Goal: Task Accomplishment & Management: Manage account settings

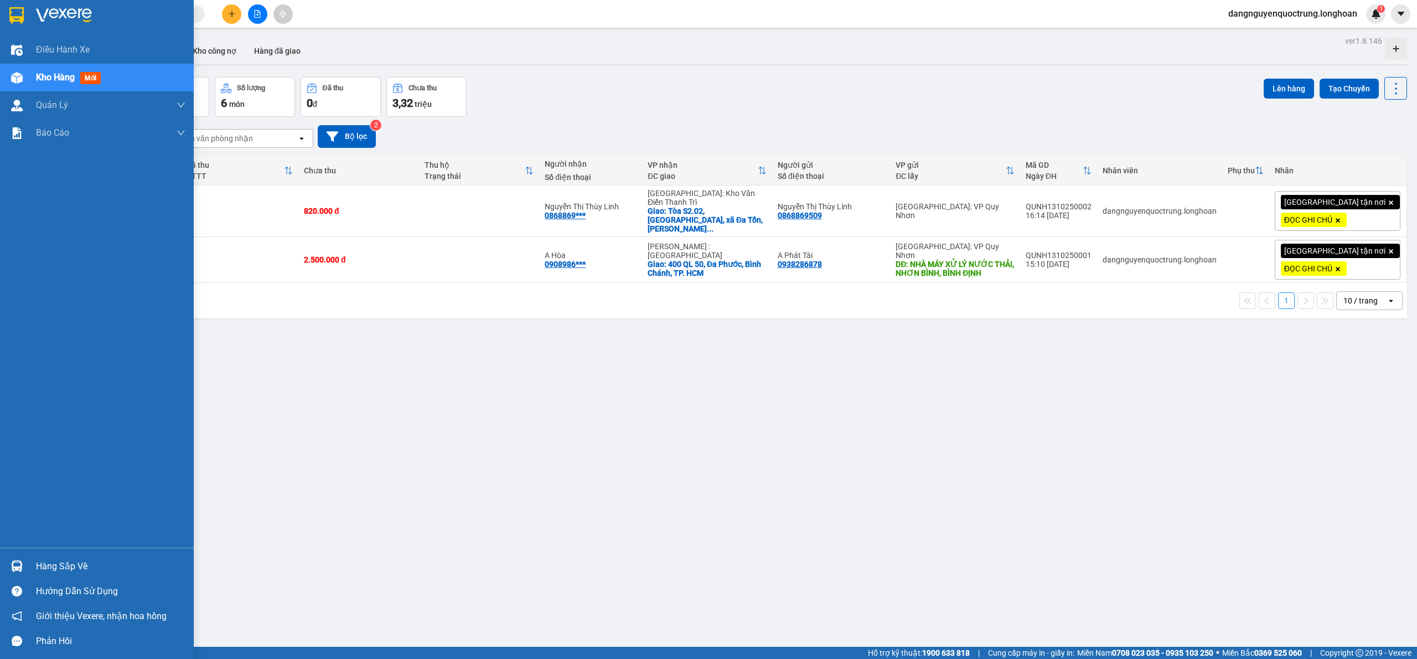
click at [18, 567] on img at bounding box center [17, 566] width 12 height 12
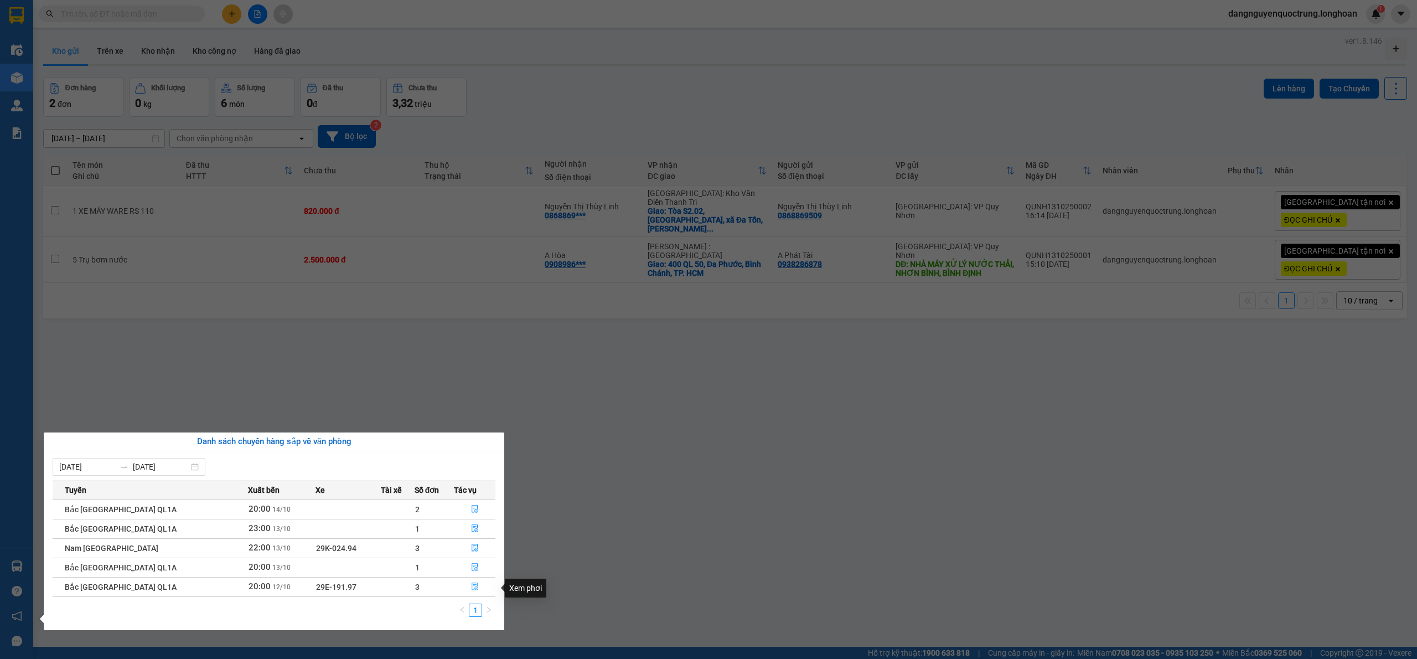
click at [478, 590] on button "button" at bounding box center [474, 587] width 40 height 18
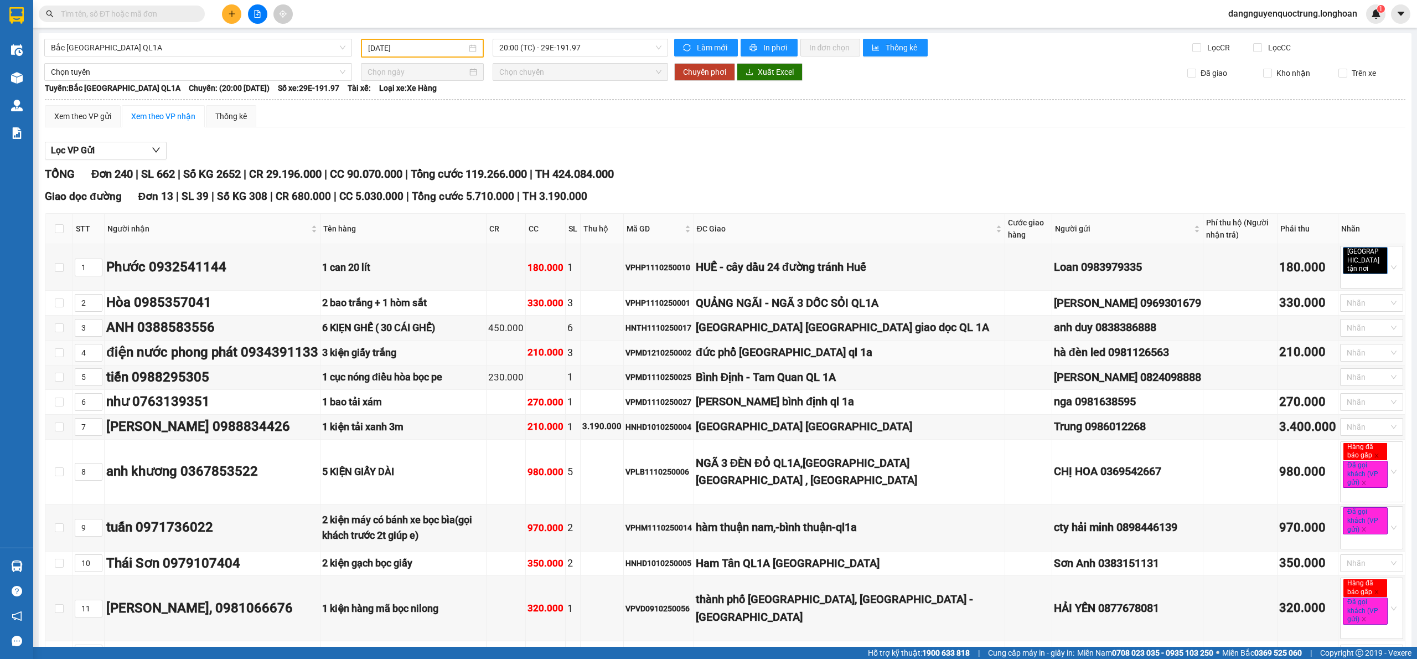
type input "[DATE]"
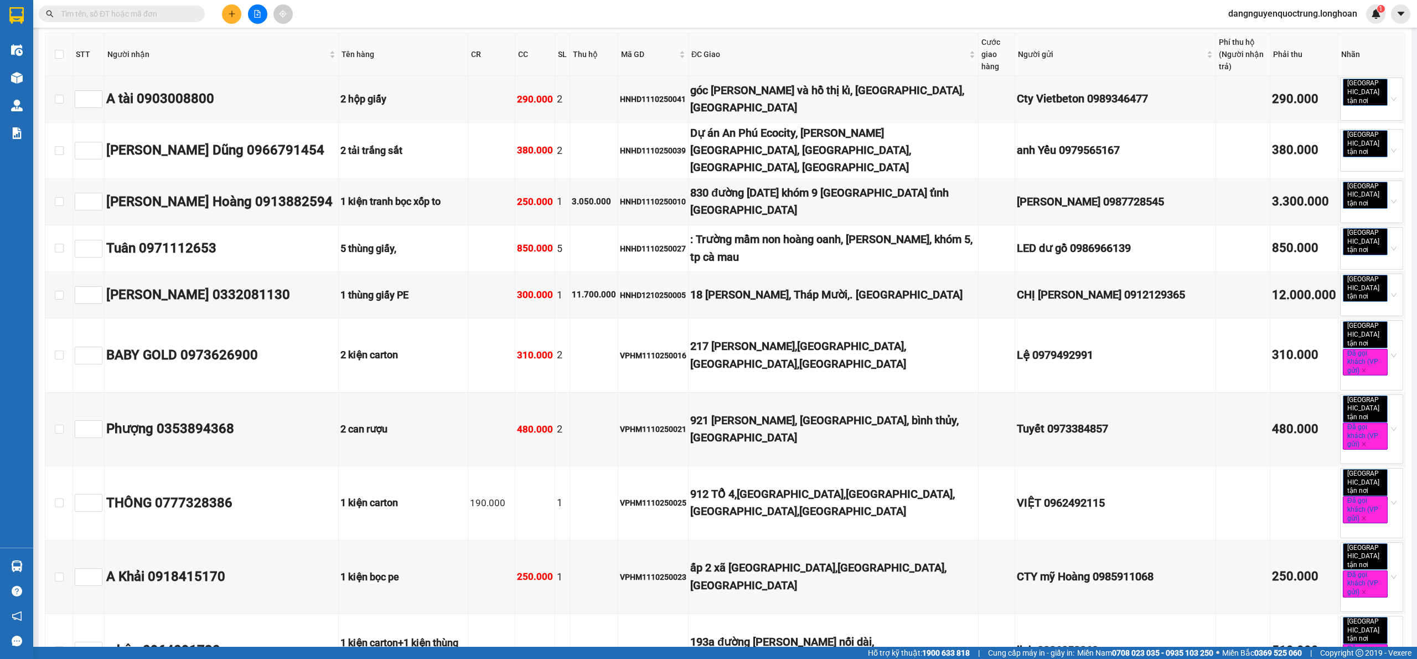
scroll to position [11217, 0]
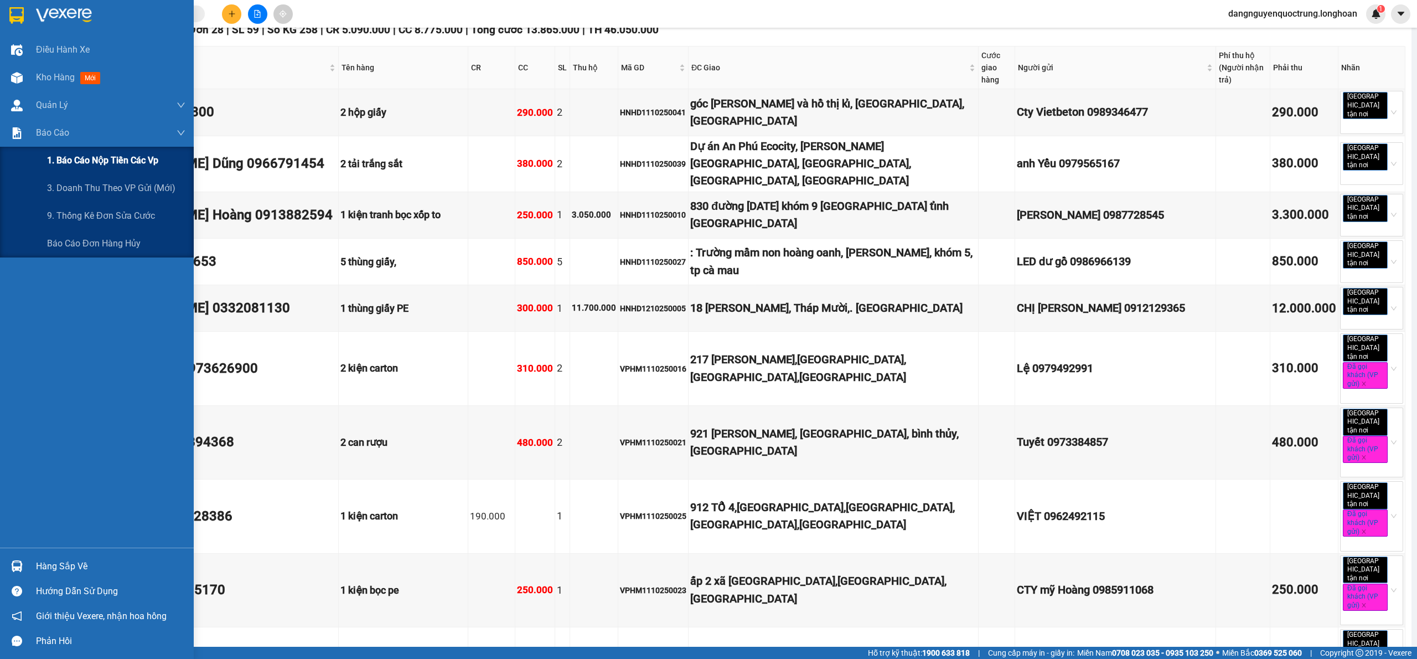
click at [115, 160] on span "1. Báo cáo nộp tiền các vp" at bounding box center [102, 160] width 111 height 14
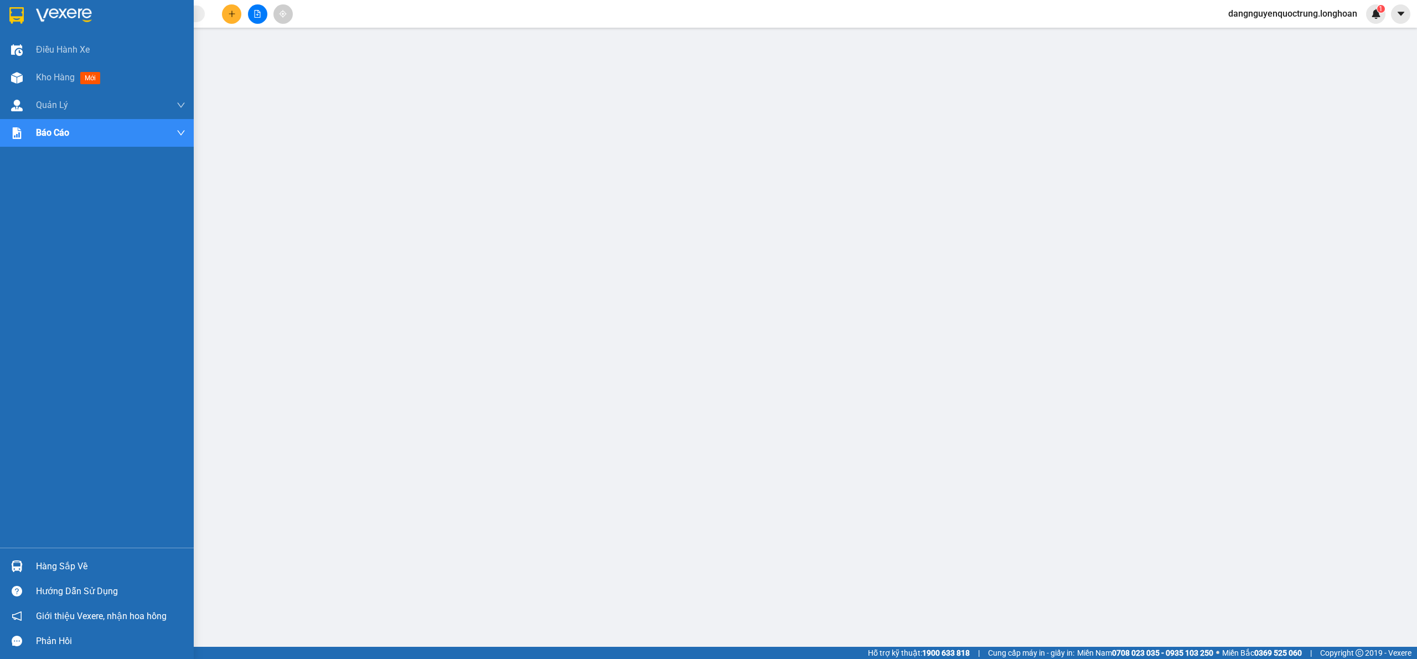
click at [15, 563] on img at bounding box center [17, 566] width 12 height 12
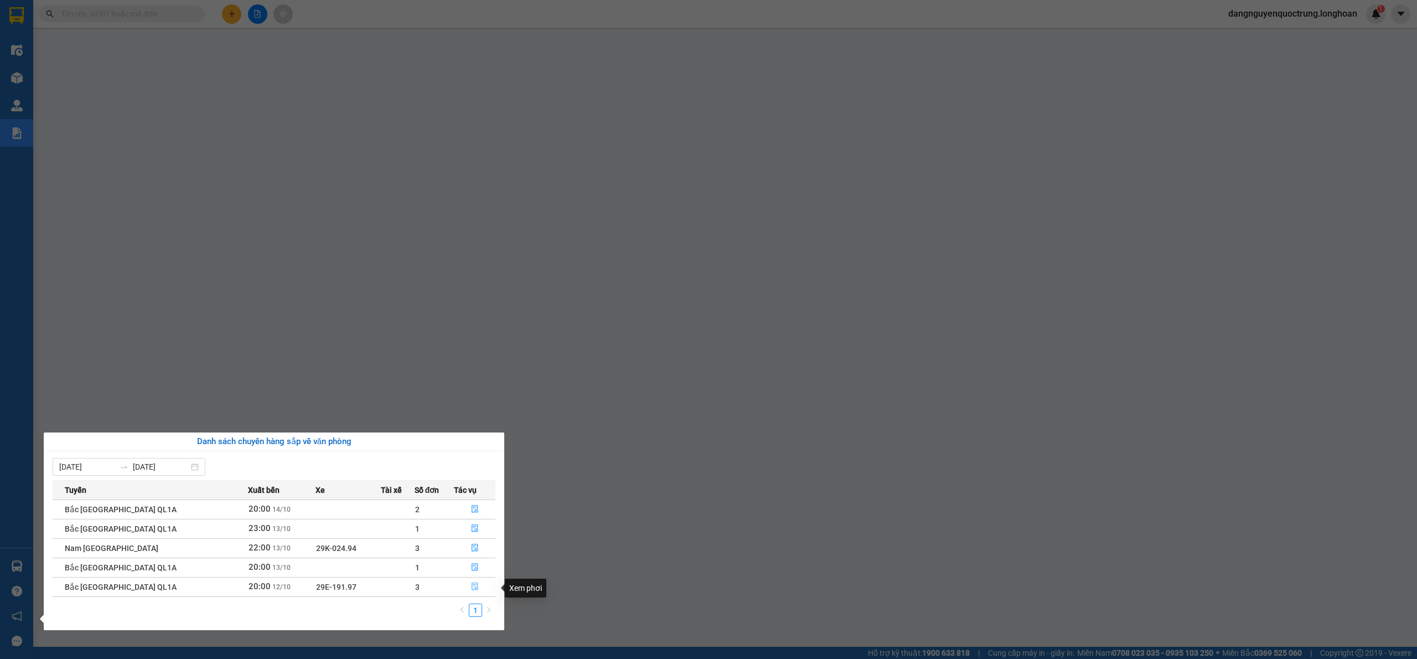
click at [474, 589] on icon "file-done" at bounding box center [475, 586] width 8 height 8
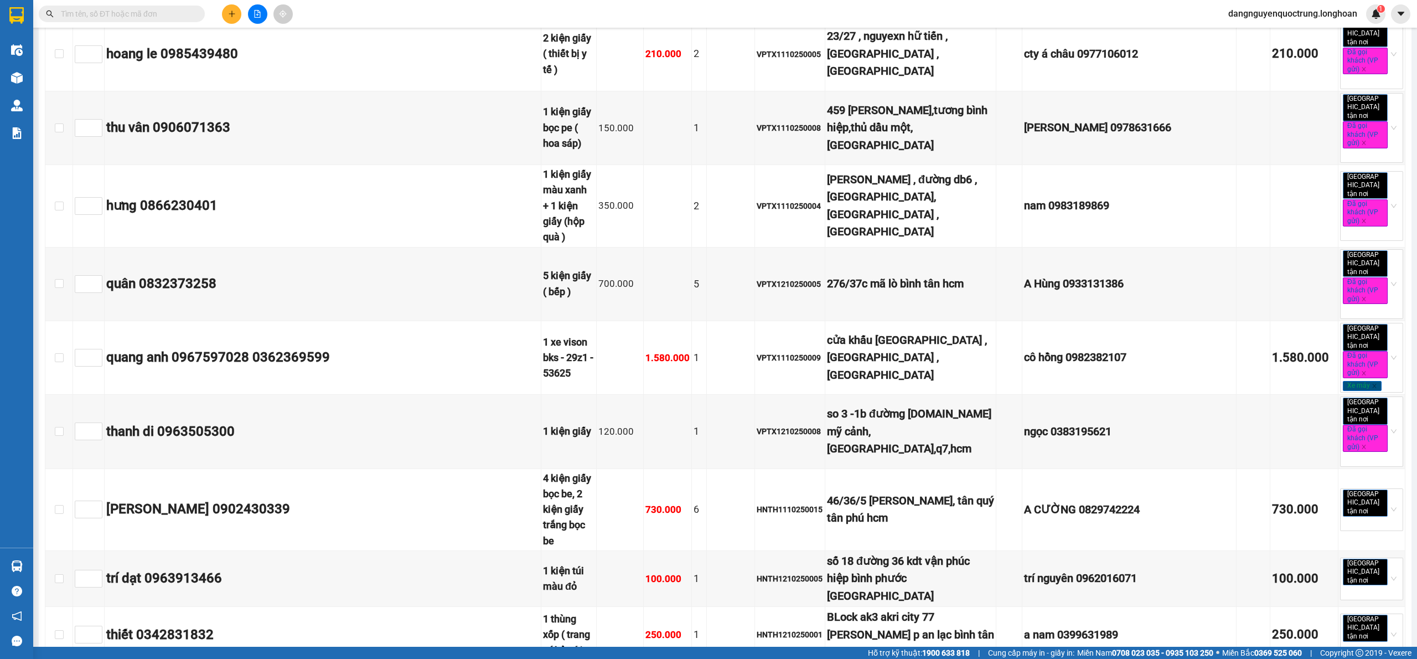
scroll to position [11043, 0]
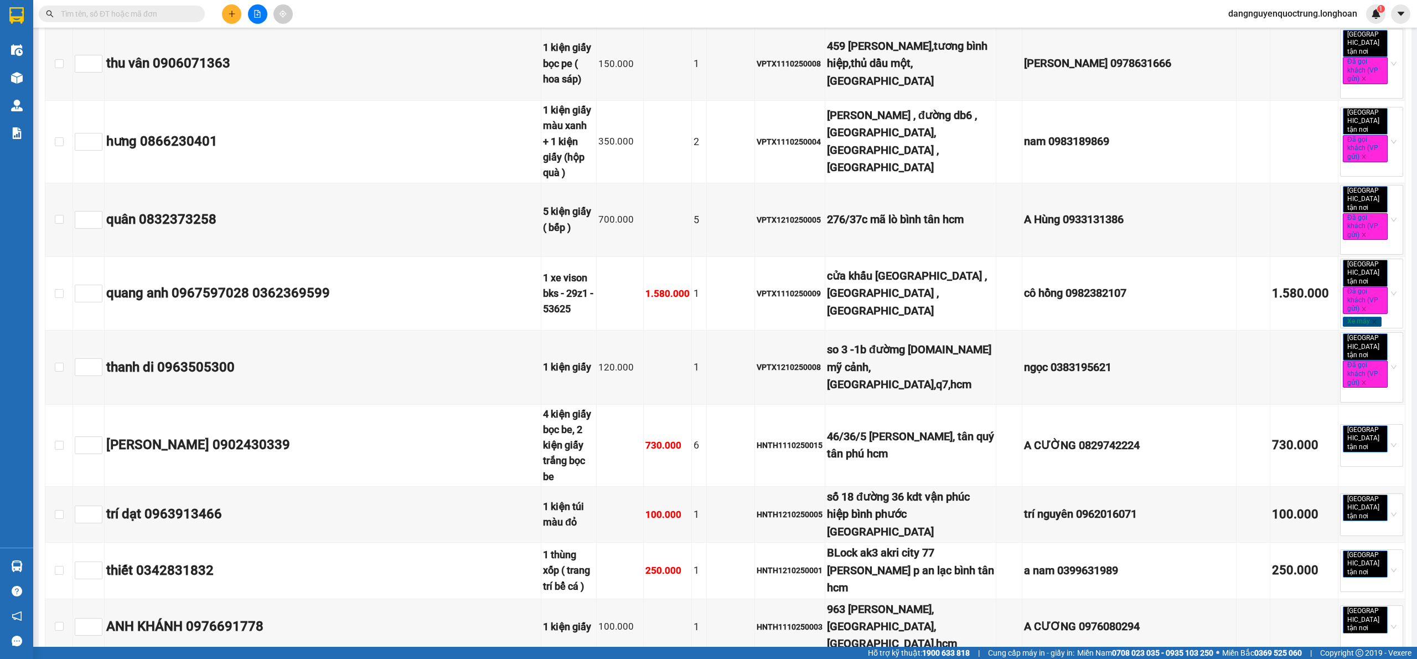
checkbox input "true"
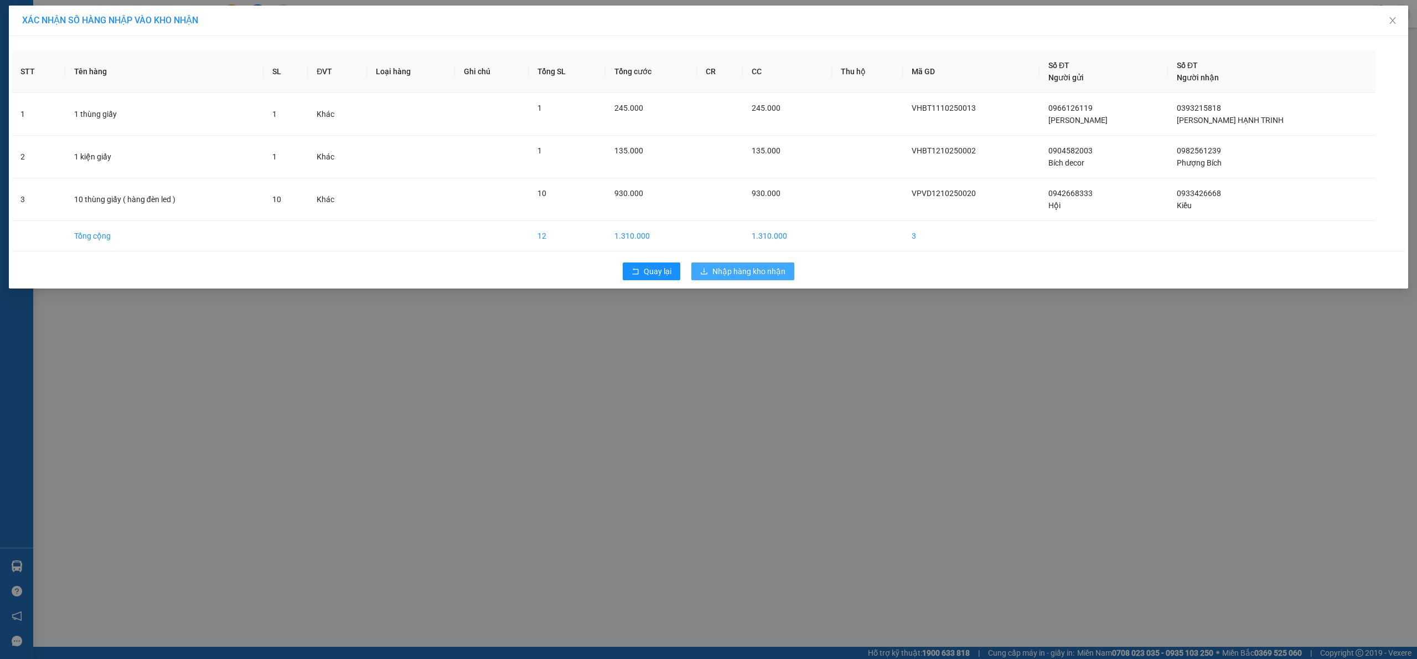
click at [767, 268] on span "Nhập hàng kho nhận" at bounding box center [748, 271] width 73 height 12
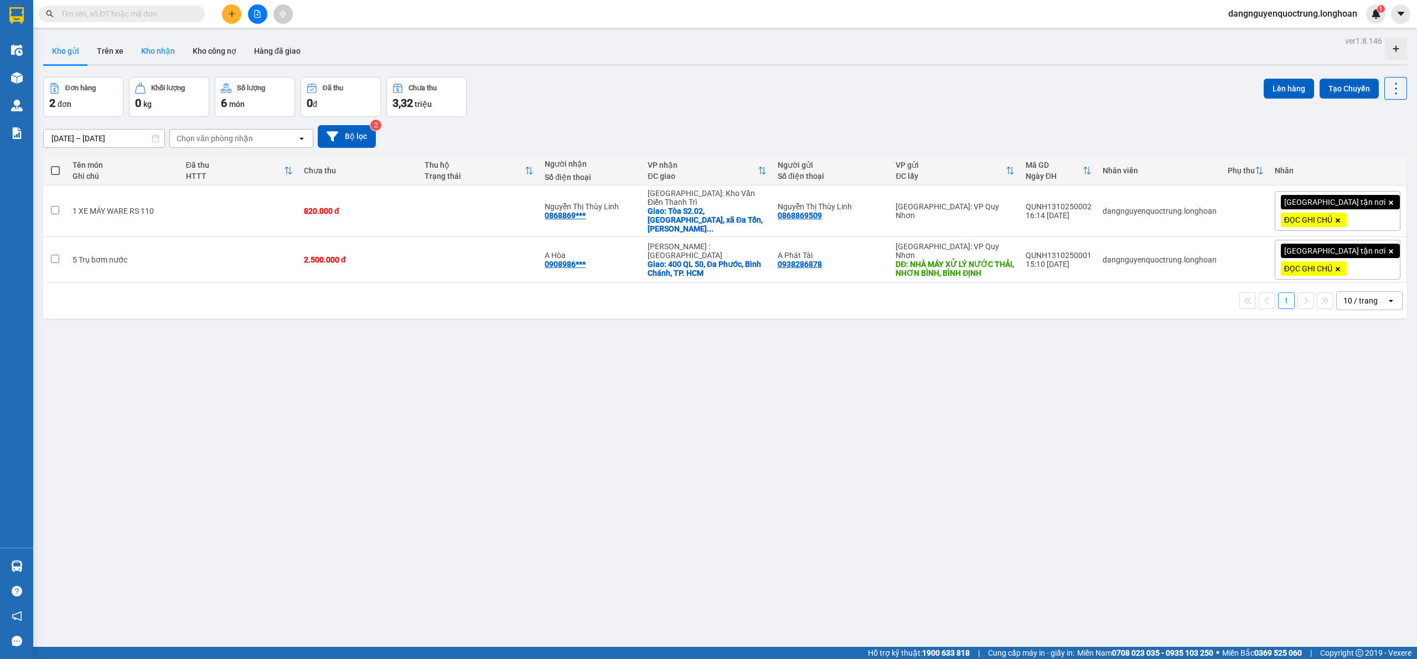
click at [138, 49] on button "Kho nhận" at bounding box center [157, 51] width 51 height 27
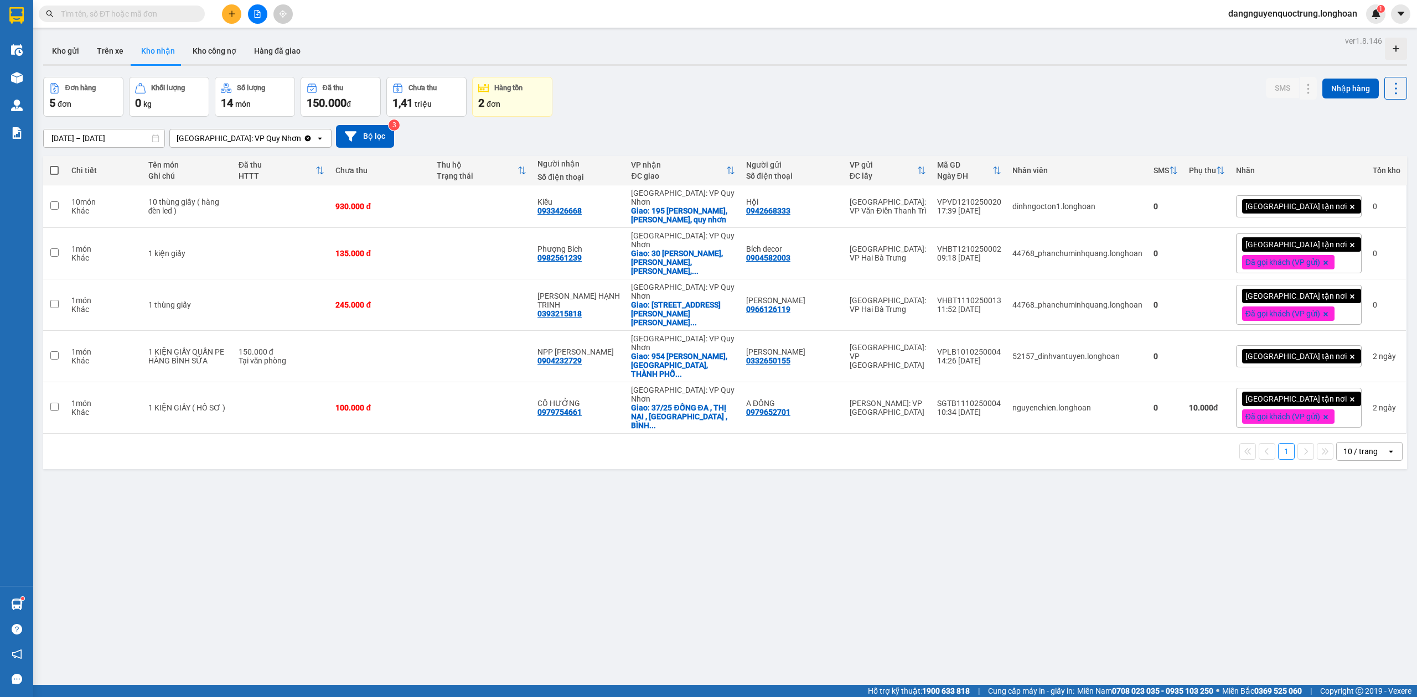
click at [132, 38] on button "Kho nhận" at bounding box center [157, 51] width 51 height 27
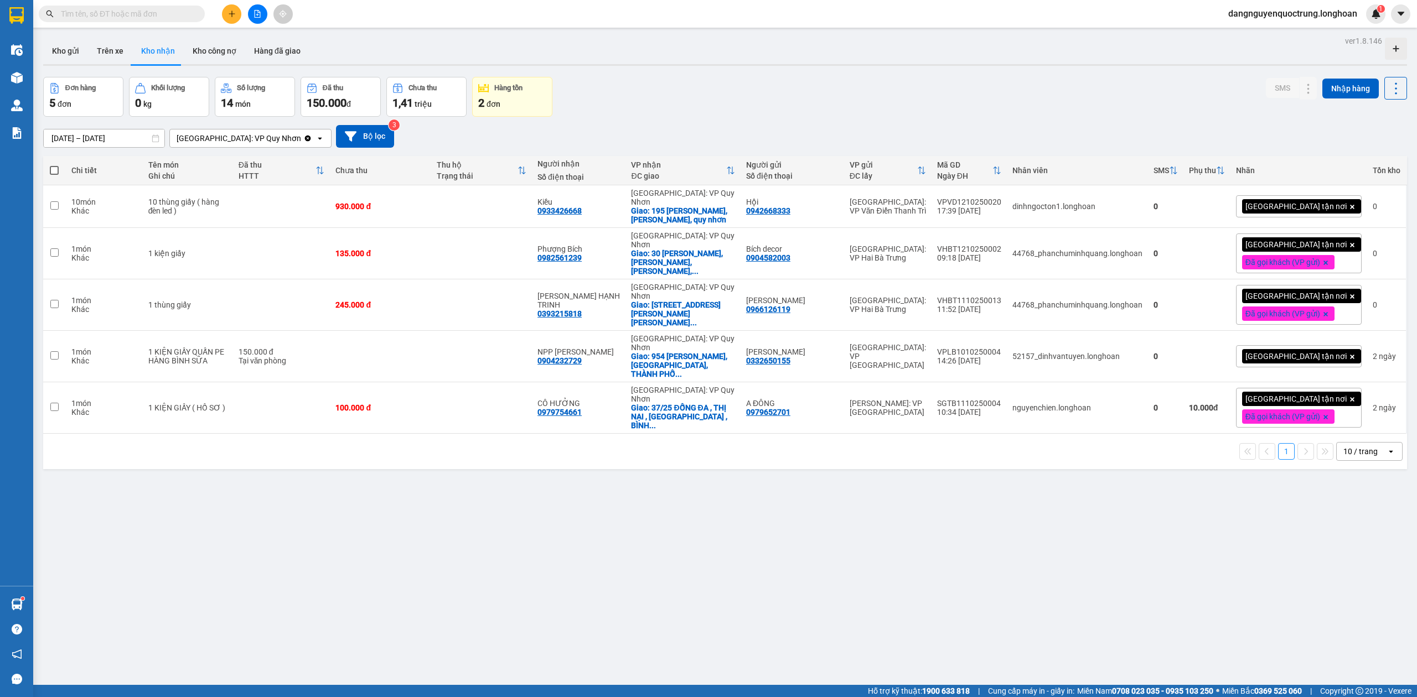
click at [132, 38] on button "Kho nhận" at bounding box center [157, 51] width 51 height 27
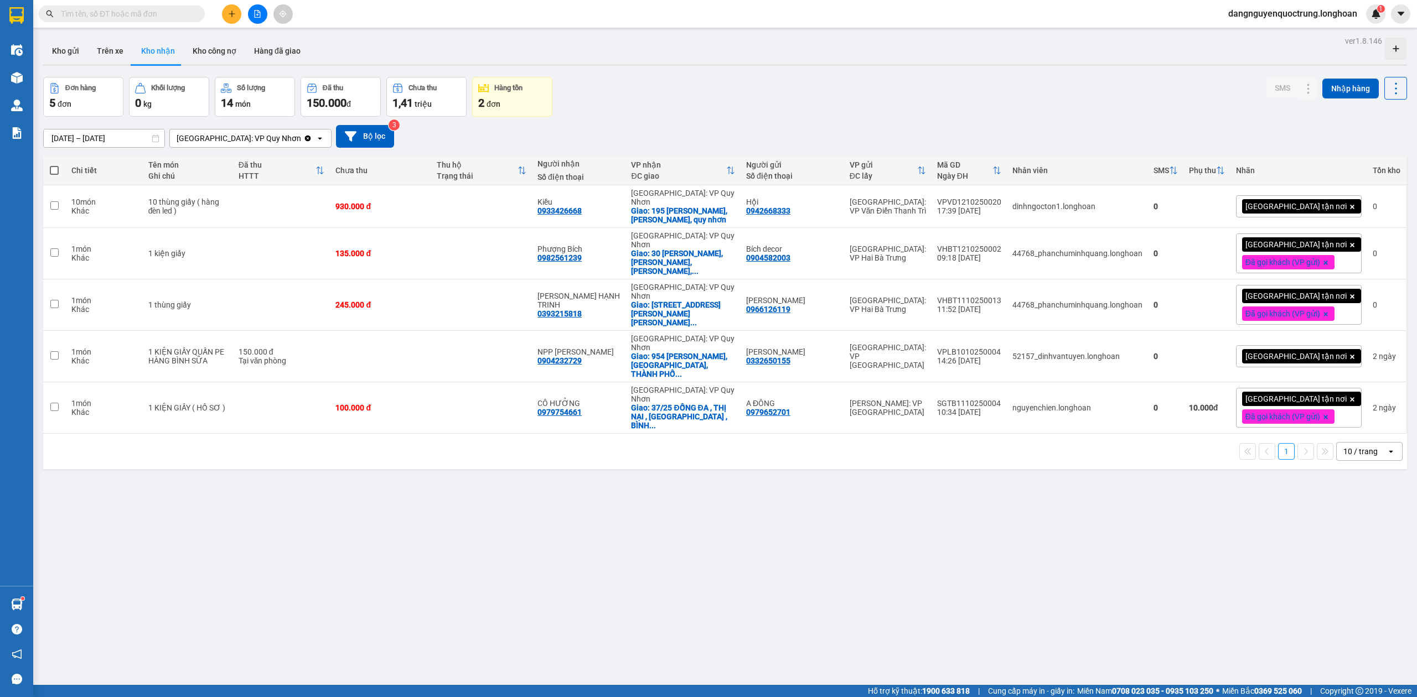
click at [132, 38] on button "Kho nhận" at bounding box center [157, 51] width 51 height 27
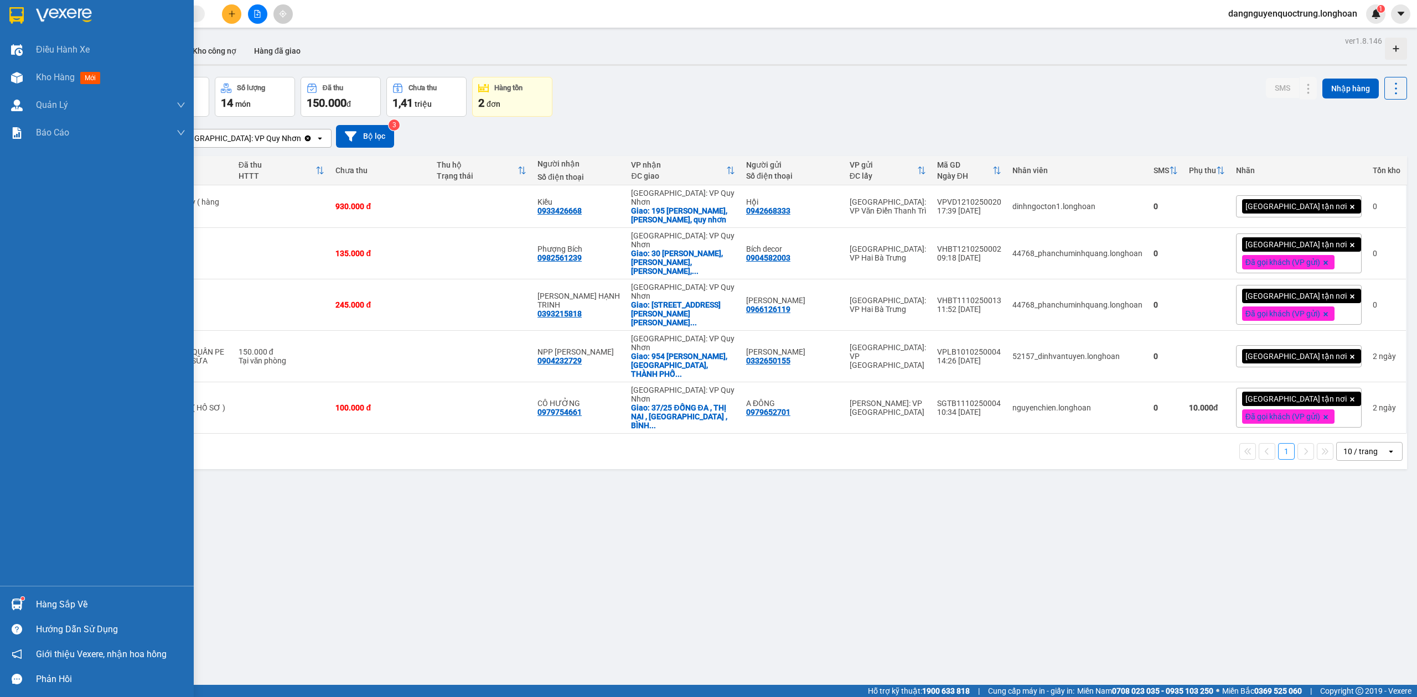
click at [17, 600] on img at bounding box center [17, 605] width 12 height 12
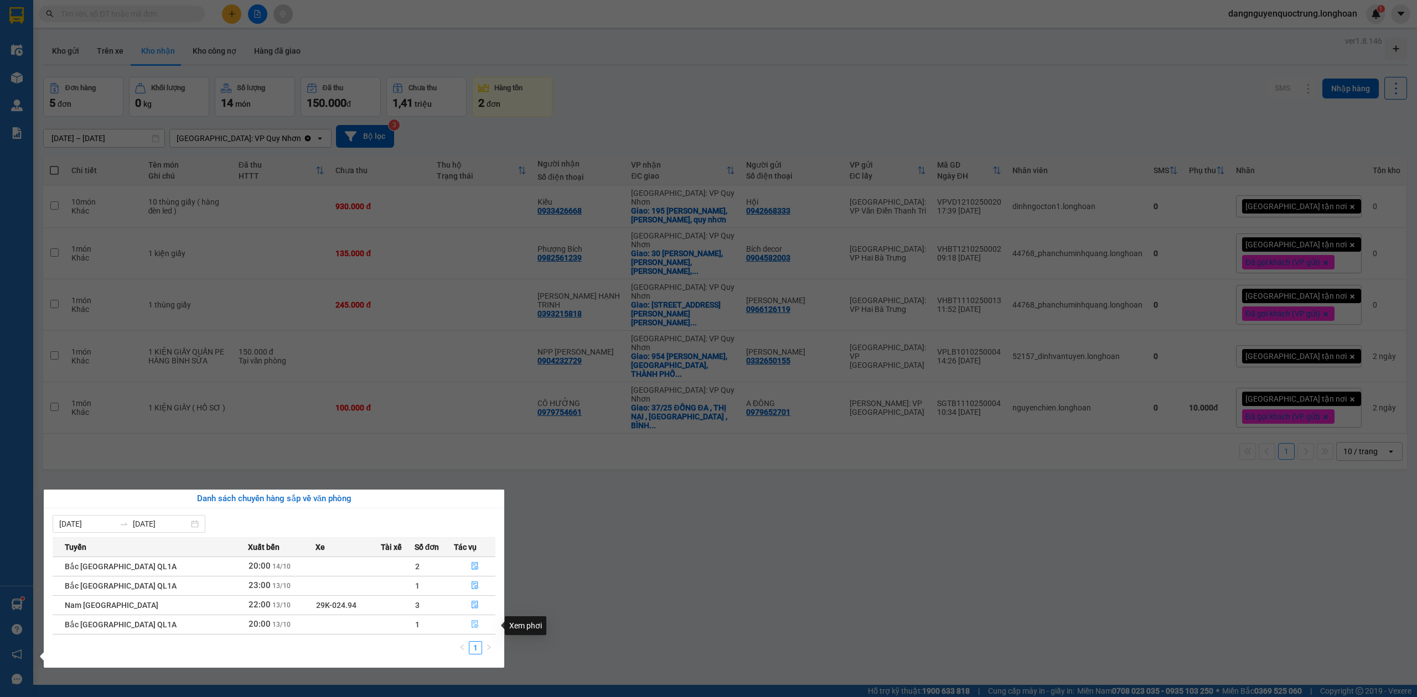
click at [474, 623] on icon "file-done" at bounding box center [475, 625] width 7 height 8
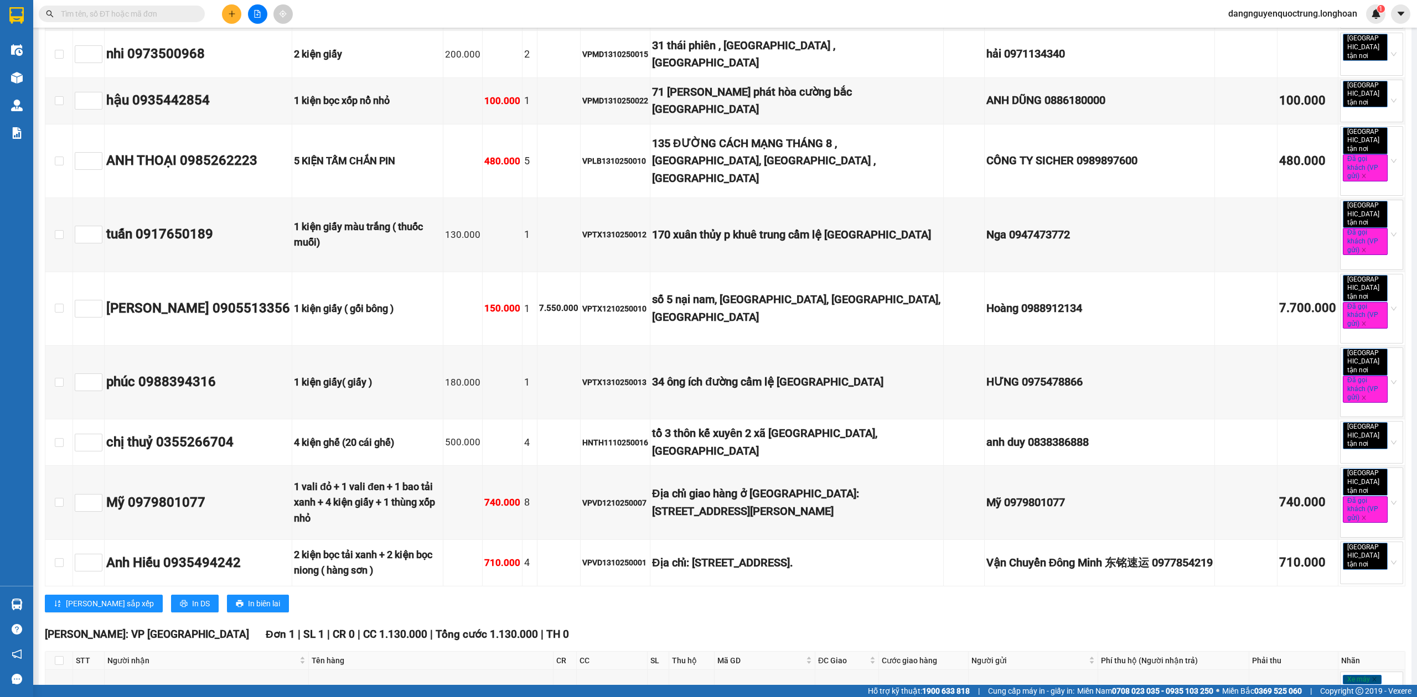
scroll to position [6422, 0]
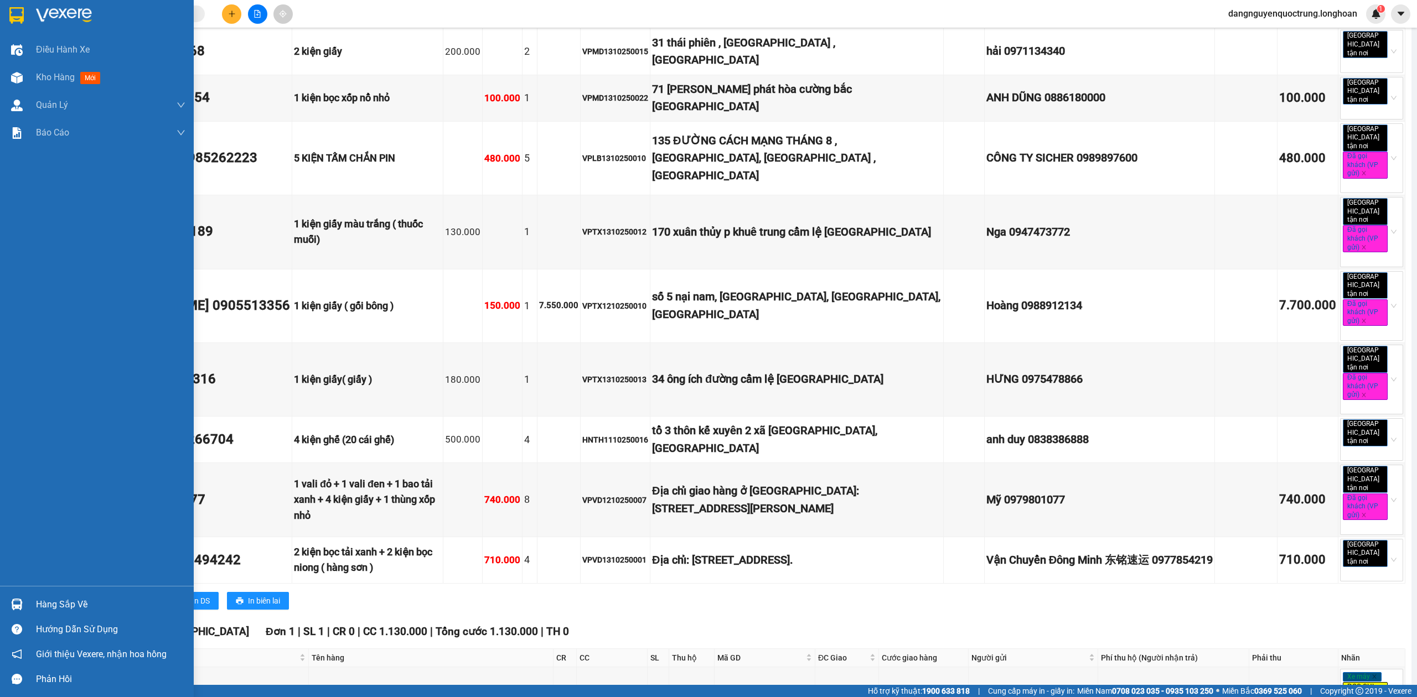
click at [14, 599] on img at bounding box center [17, 605] width 12 height 12
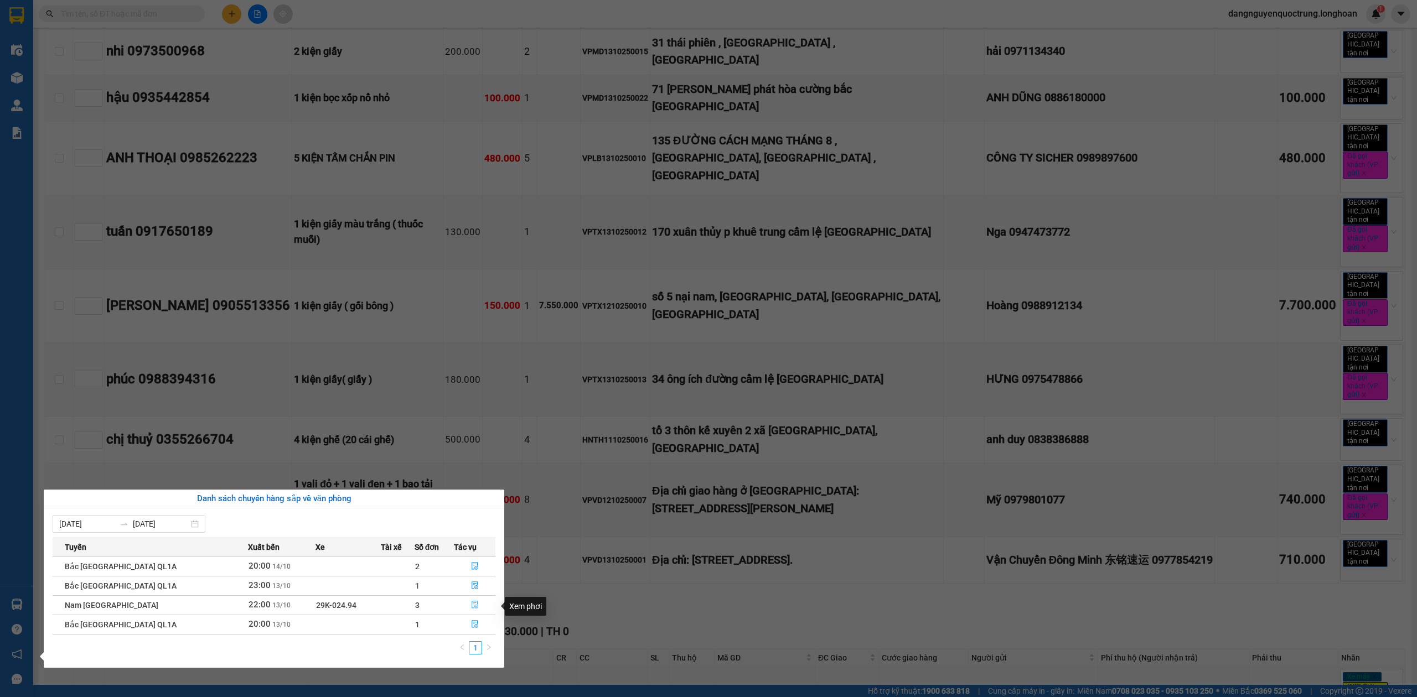
click at [472, 608] on icon "file-done" at bounding box center [475, 606] width 7 height 8
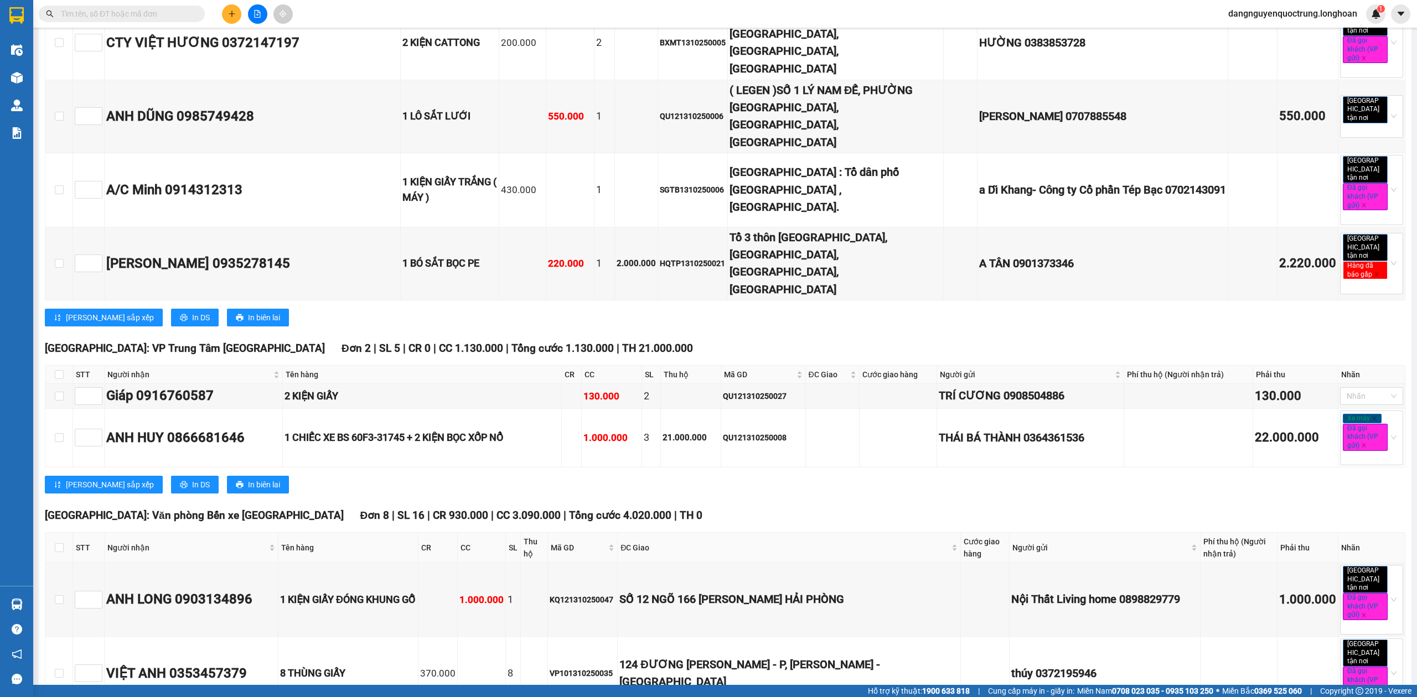
scroll to position [5670, 0]
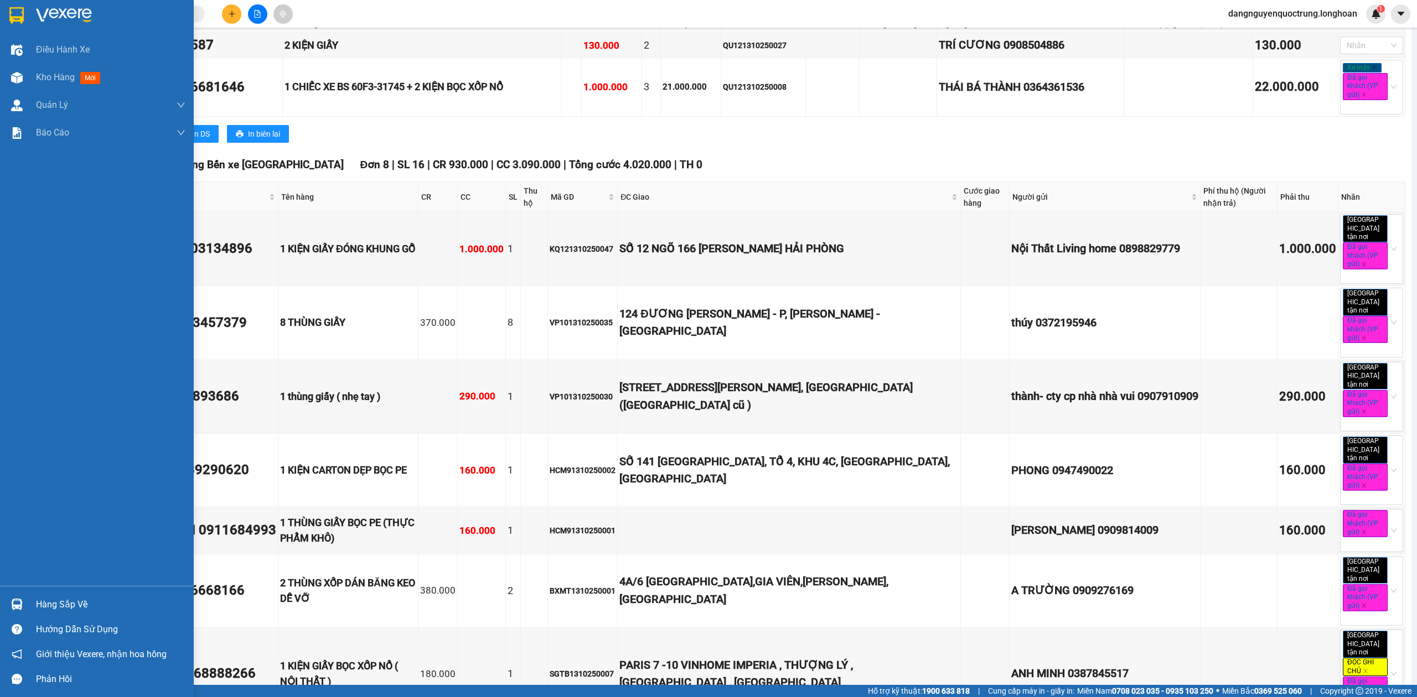
click at [20, 599] on img at bounding box center [17, 605] width 12 height 12
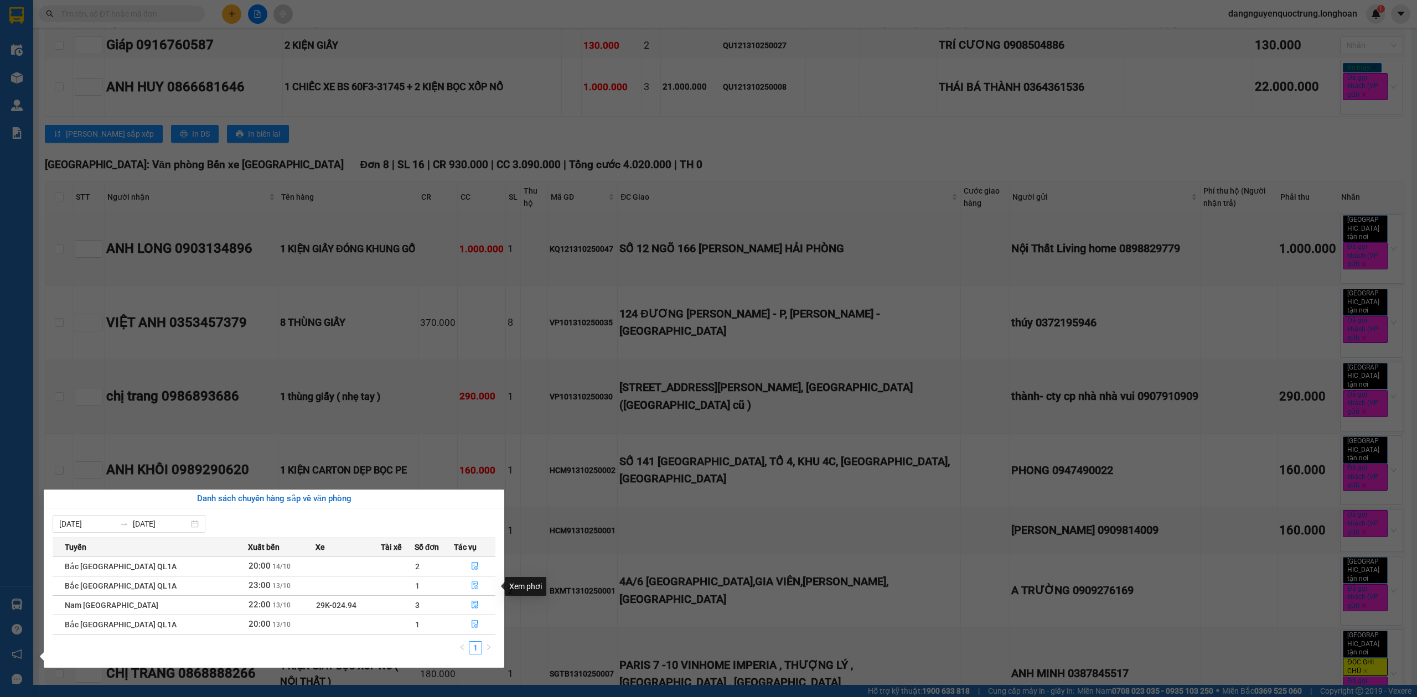
click at [471, 587] on icon "file-done" at bounding box center [475, 586] width 8 height 8
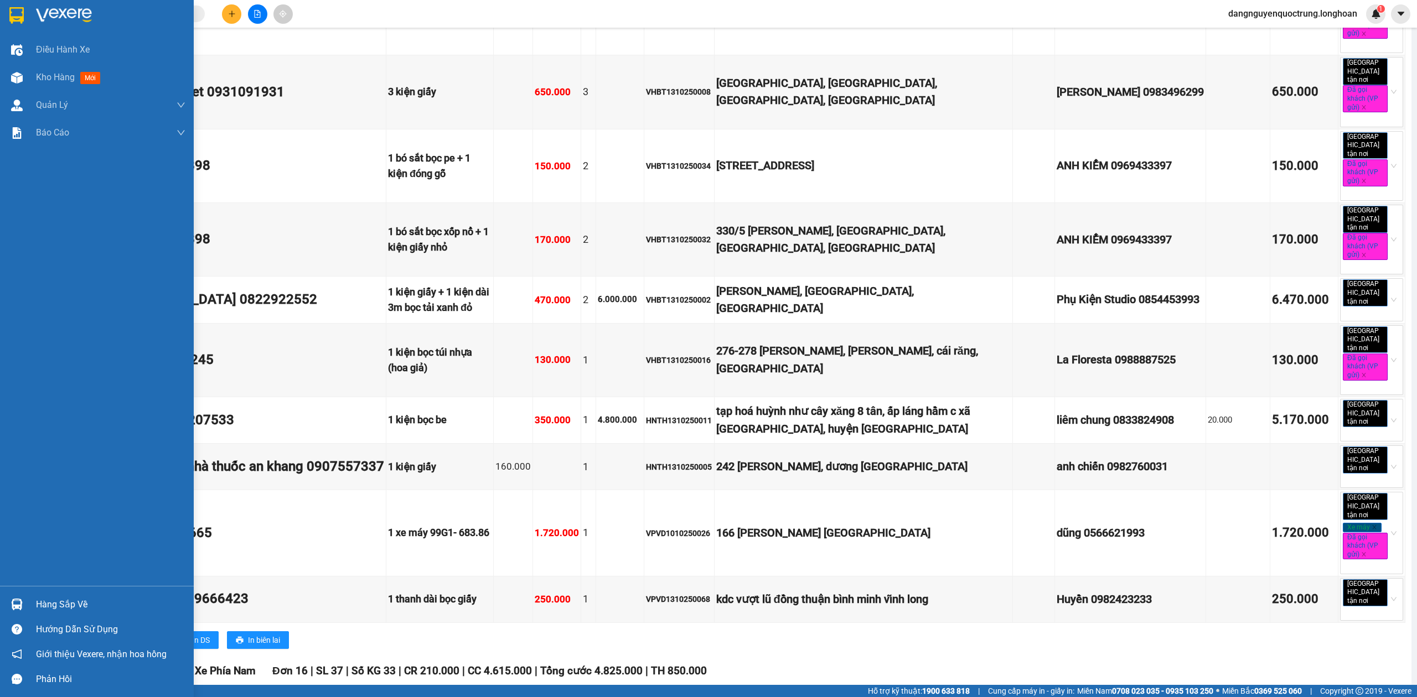
click at [0, 600] on div "Hàng sắp về" at bounding box center [97, 604] width 194 height 25
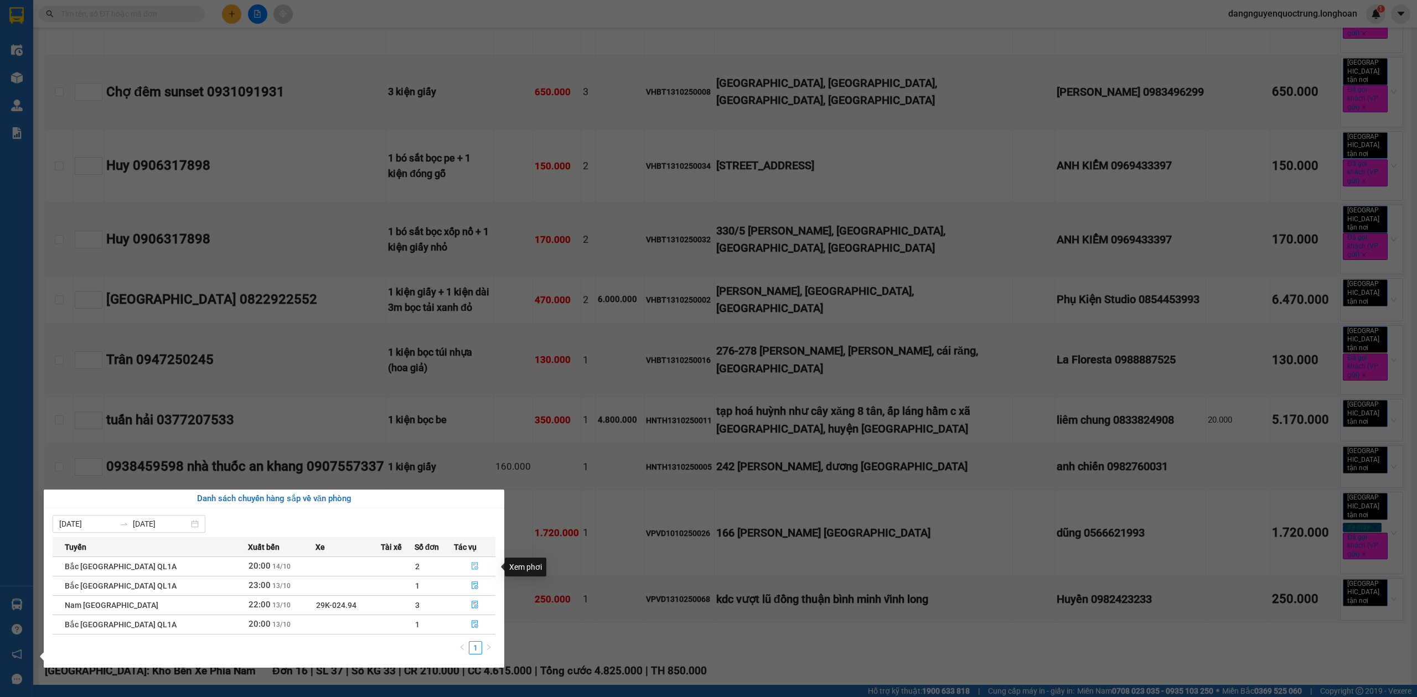
click at [471, 571] on span "file-done" at bounding box center [475, 566] width 8 height 9
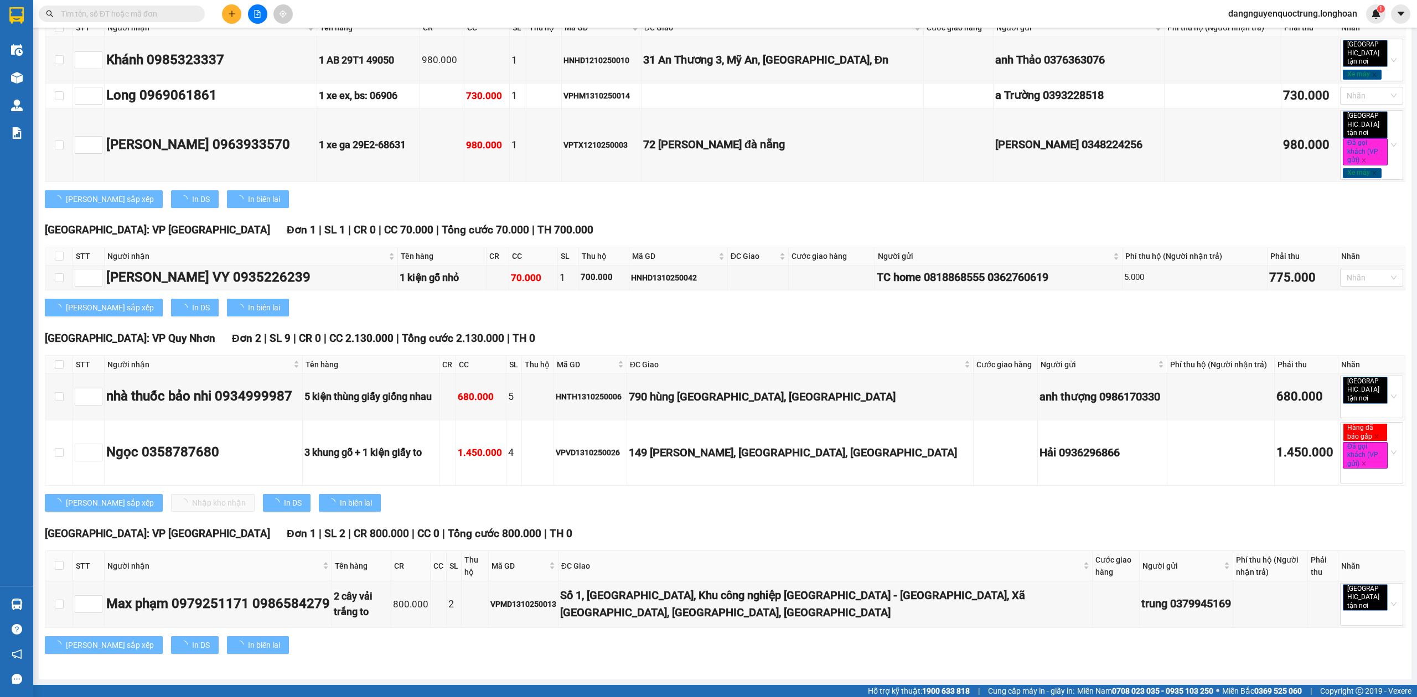
type input "[DATE]"
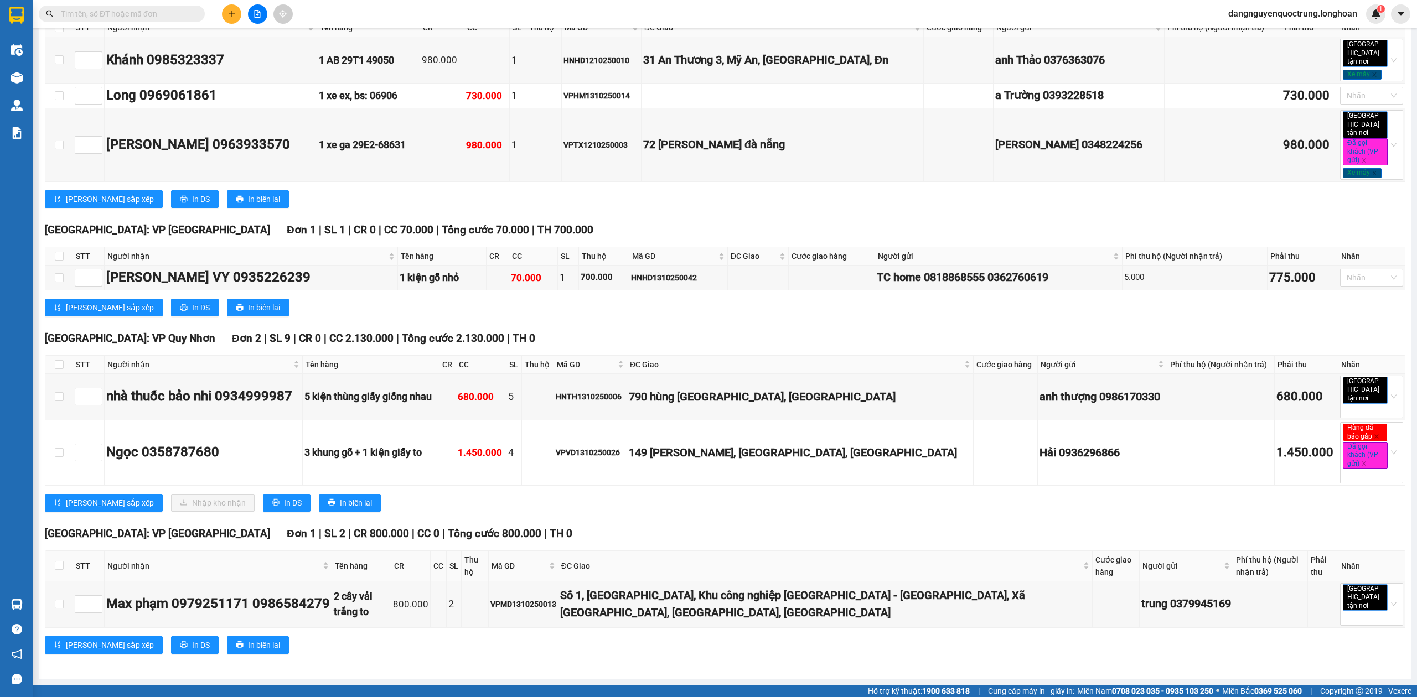
scroll to position [841, 0]
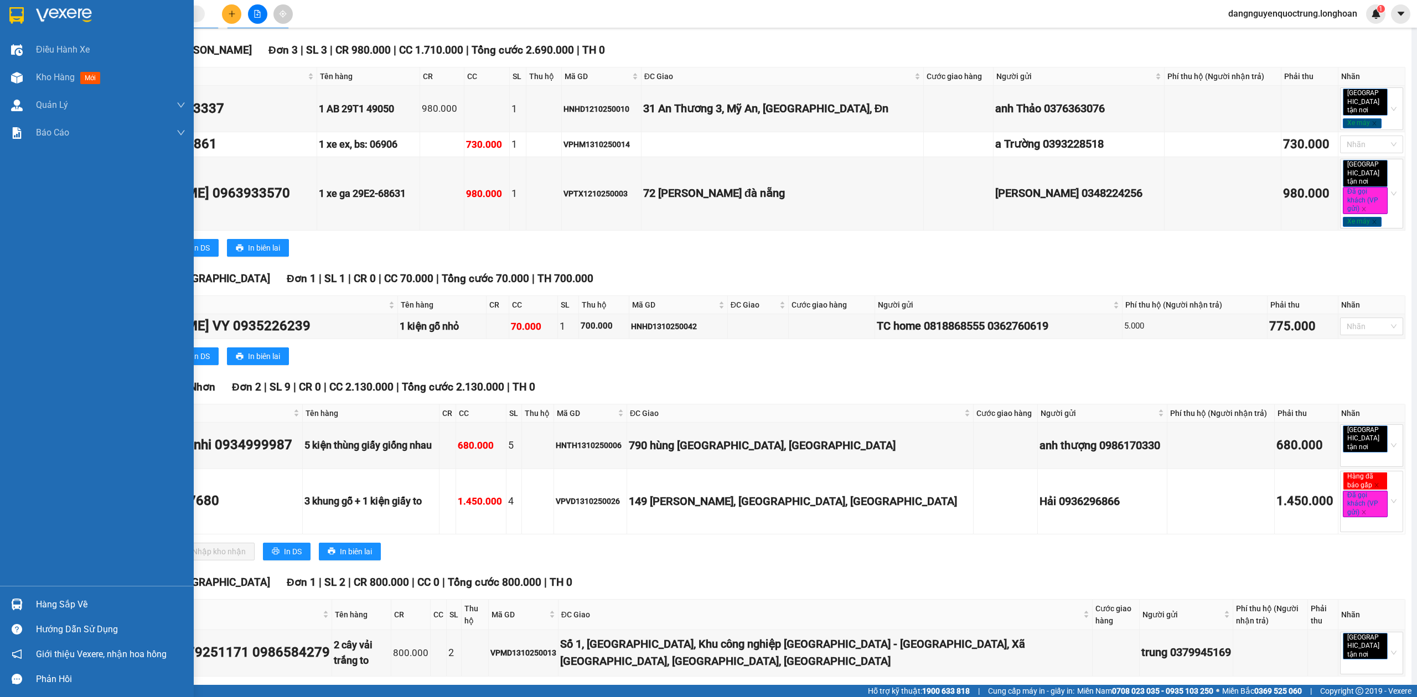
click at [27, 17] on div at bounding box center [97, 18] width 194 height 36
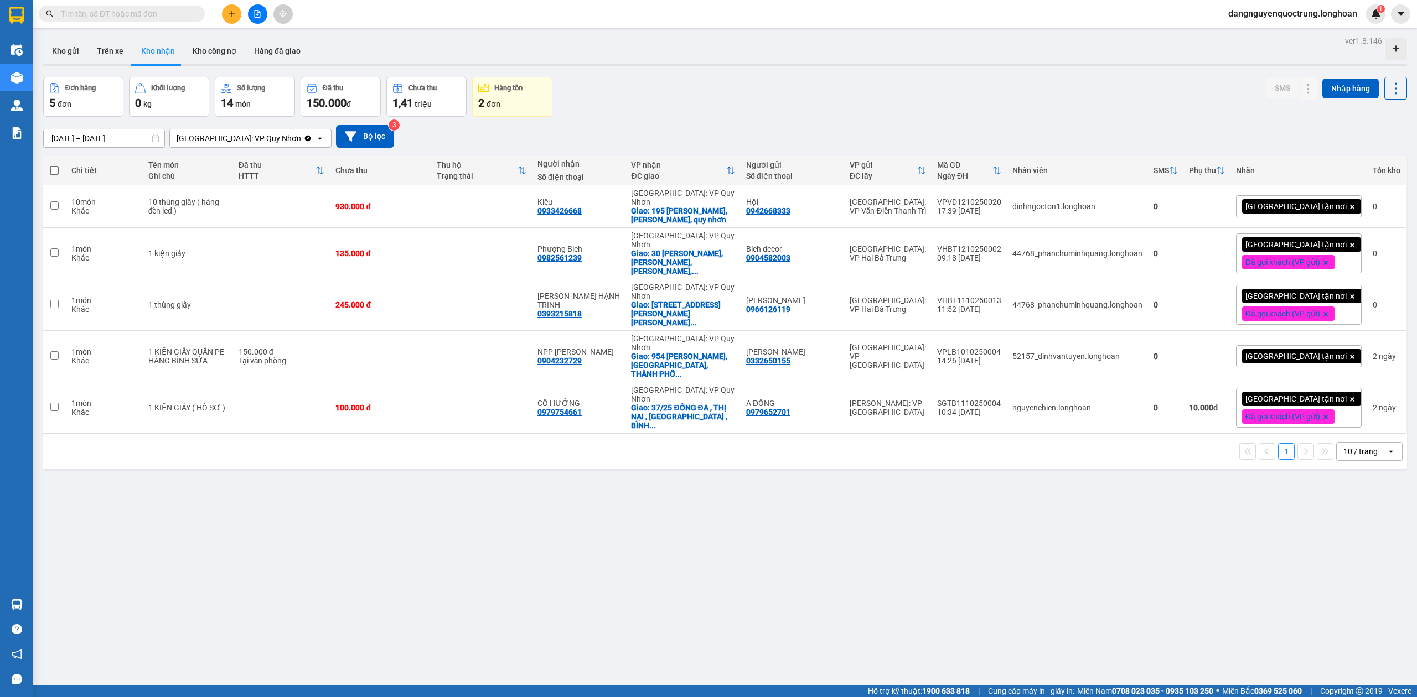
click at [289, 478] on div "ver 1.8.146 Kho gửi Trên xe Kho nhận Kho công nợ Hàng đã giao Đơn hàng 5 đơn Kh…" at bounding box center [725, 381] width 1373 height 697
